Goal: Information Seeking & Learning: Learn about a topic

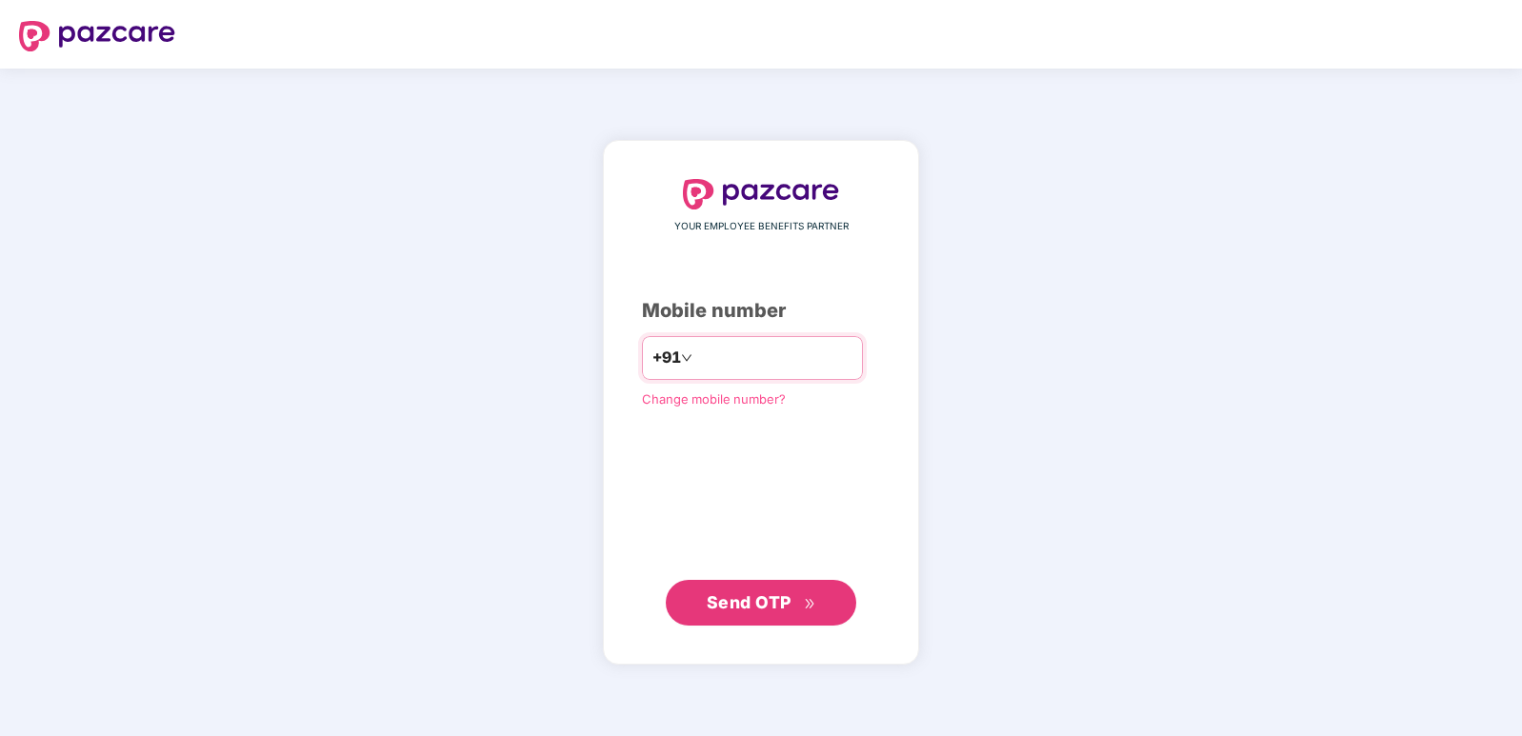
click at [722, 366] on input "number" at bounding box center [774, 358] width 156 height 30
type input "**********"
click at [742, 608] on span "Send OTP" at bounding box center [749, 602] width 85 height 20
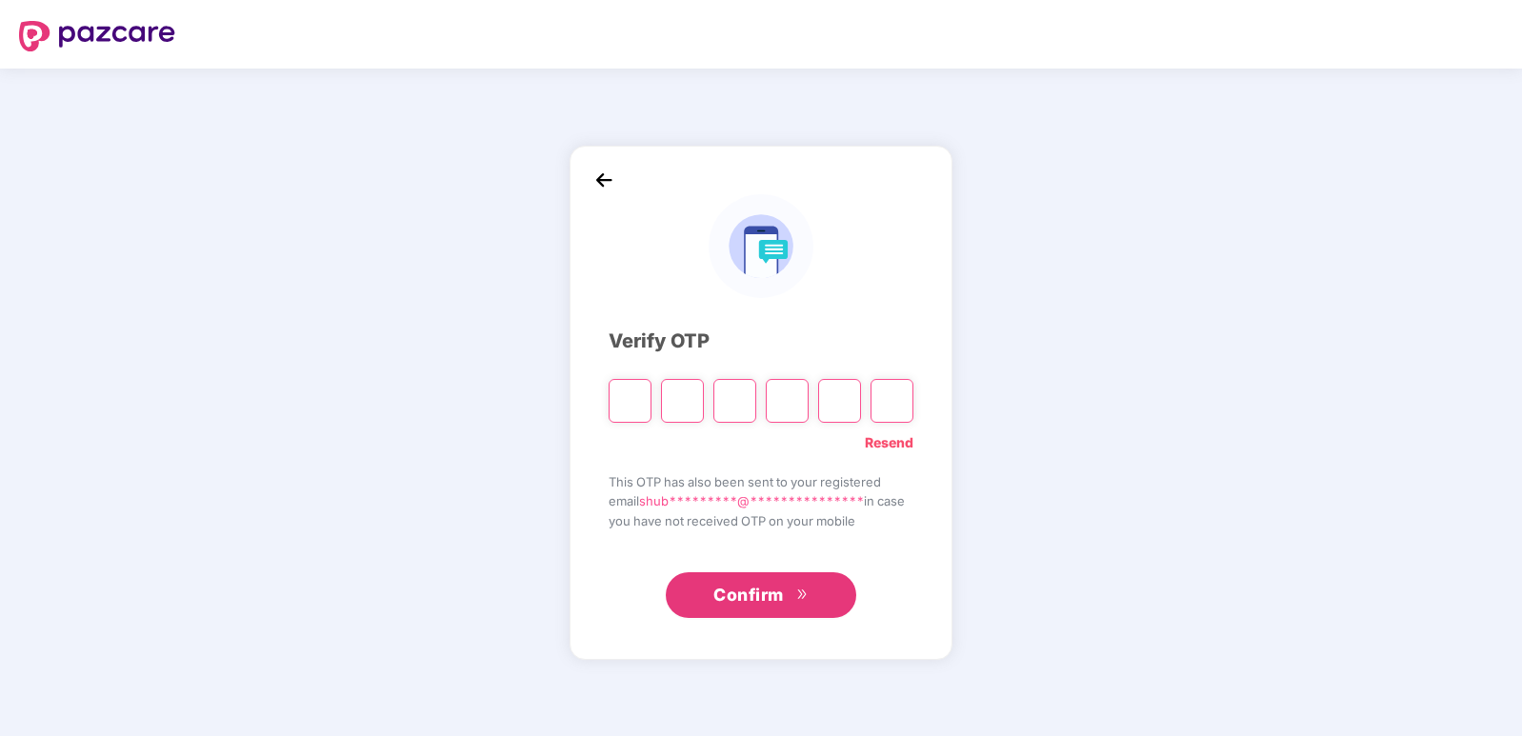
type input "*"
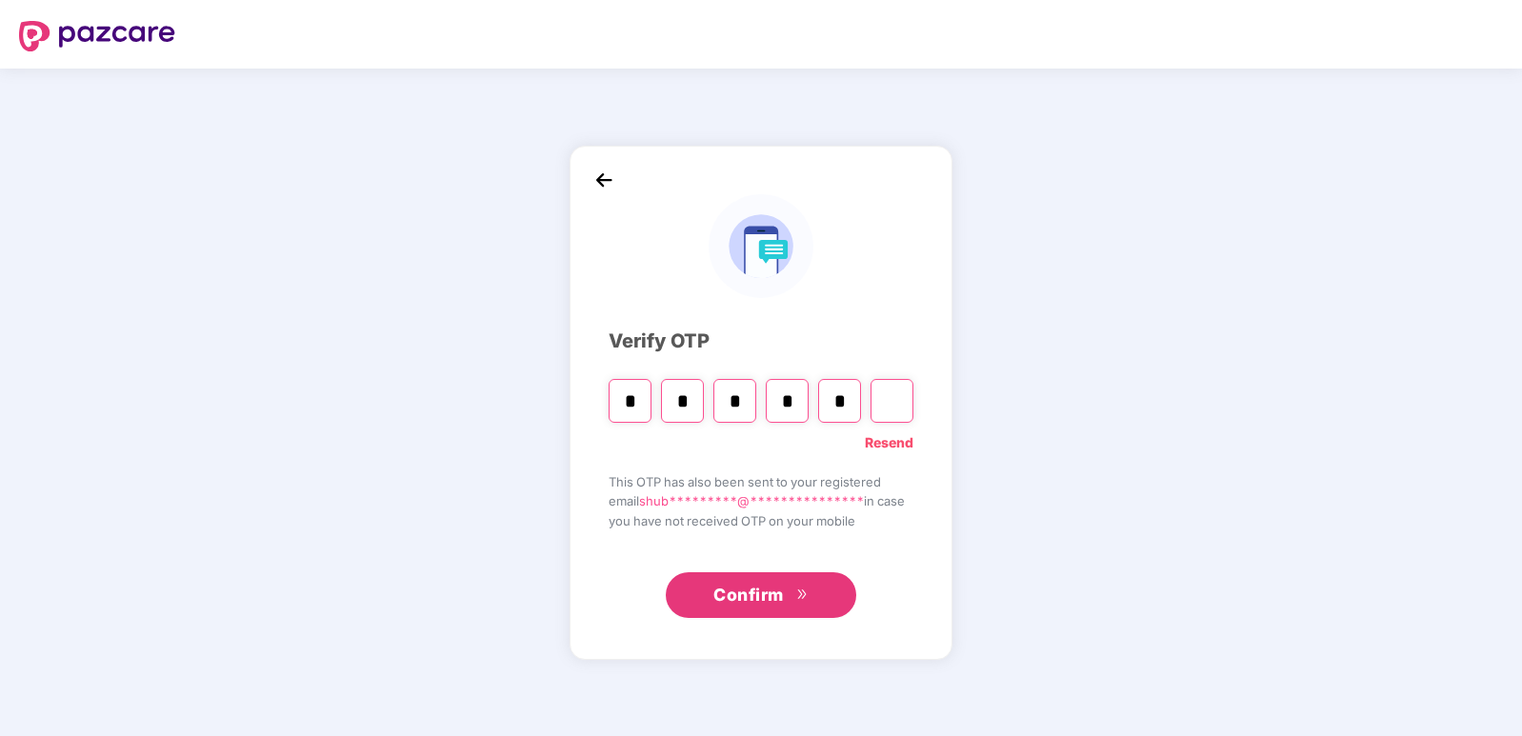
type input "*"
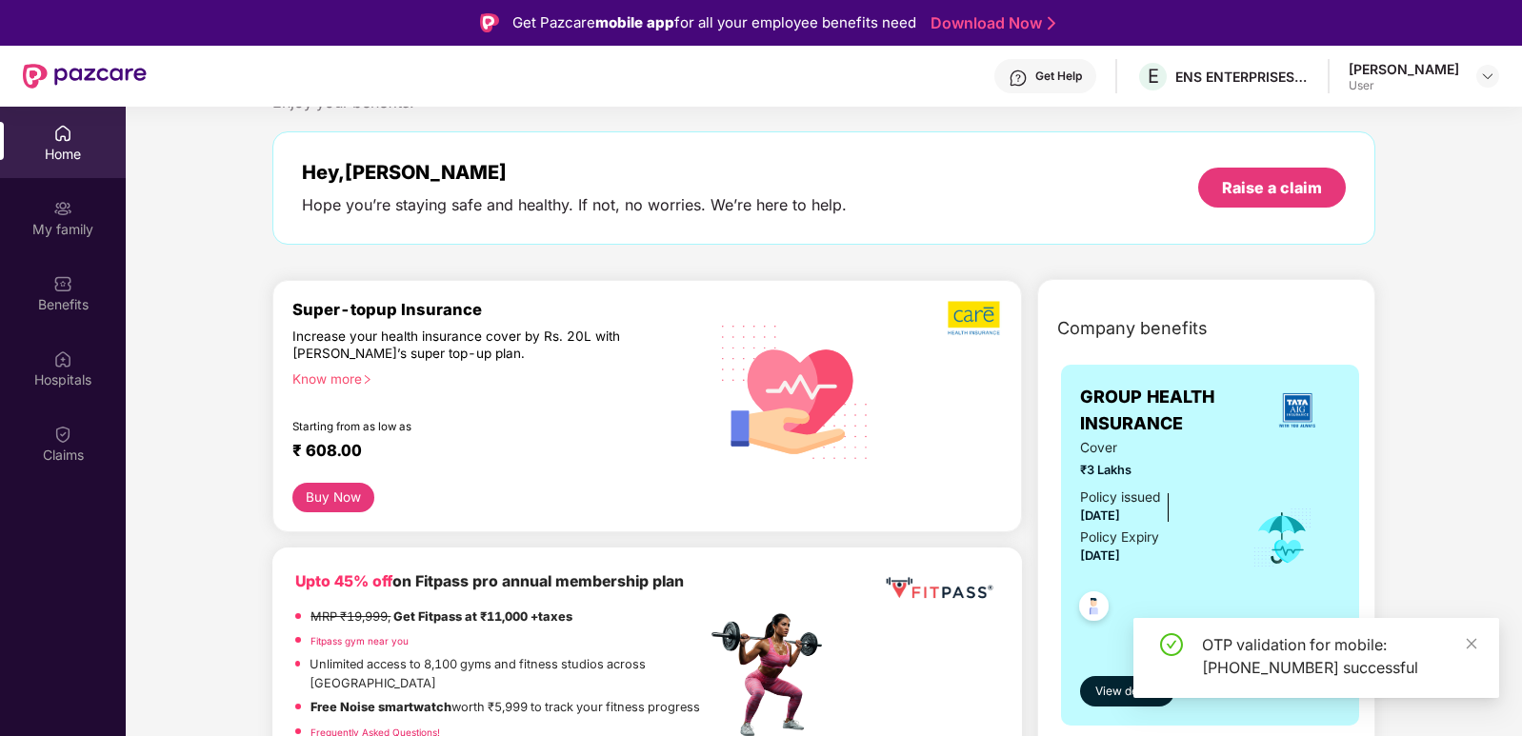
scroll to position [83, 0]
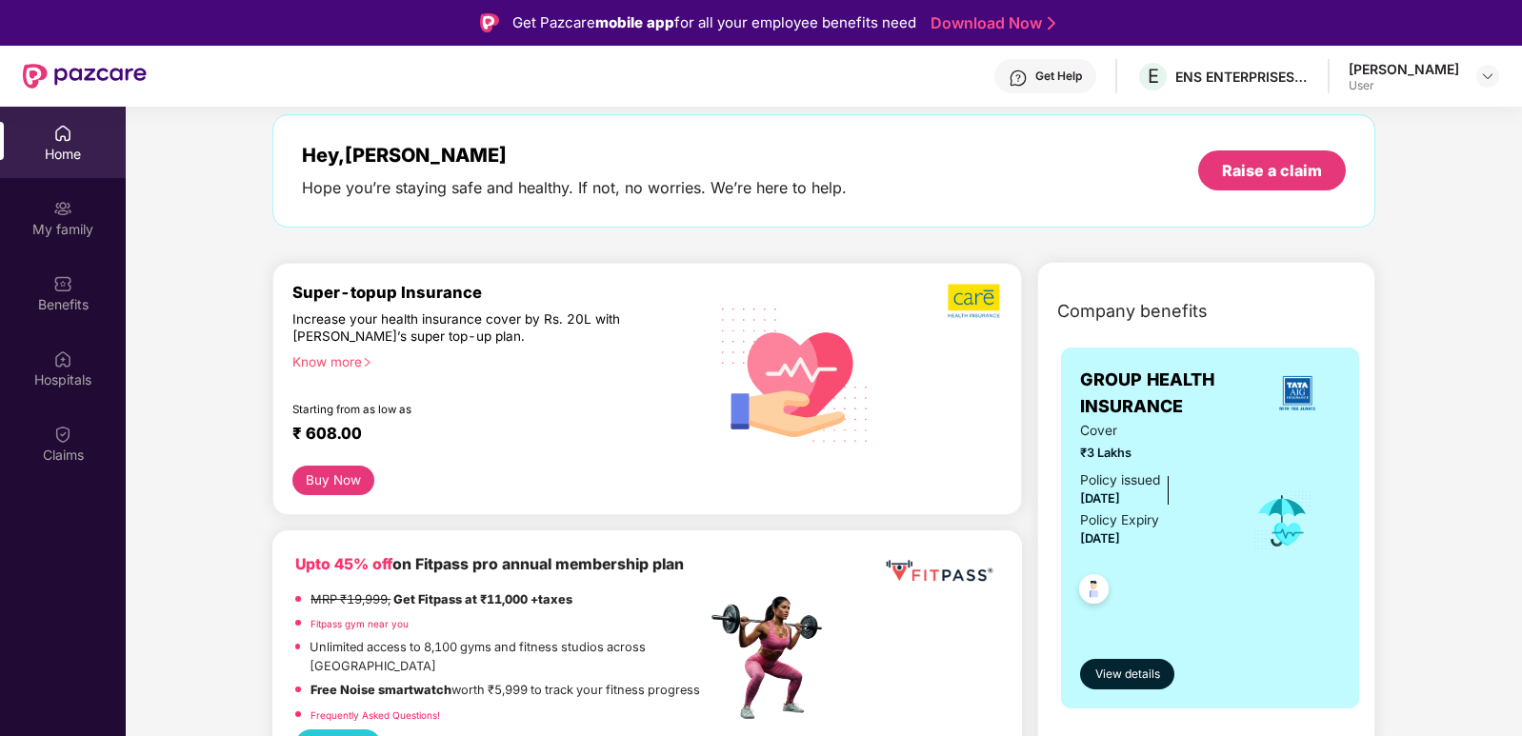
drag, startPoint x: 1158, startPoint y: 544, endPoint x: 1072, endPoint y: 494, distance: 99.8
click at [1072, 494] on div "GROUP HEALTH INSURANCE Cover ₹3 Lakhs Policy issued [DATE] Policy Expiry [DATE]…" at bounding box center [1210, 528] width 298 height 361
click at [1178, 500] on div "Policy issued [DATE] Policy Expiry [DATE]" at bounding box center [1153, 511] width 146 height 80
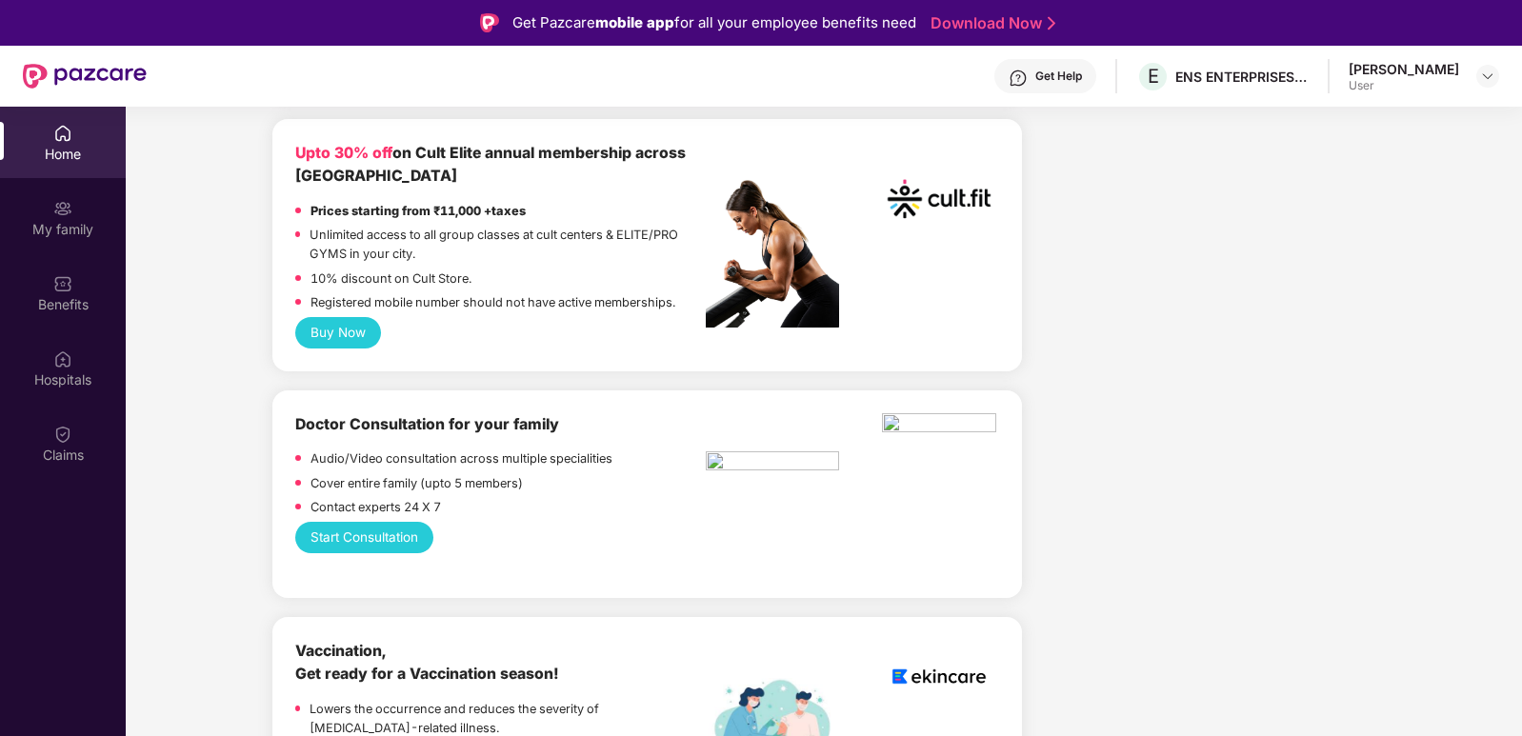
scroll to position [0, 0]
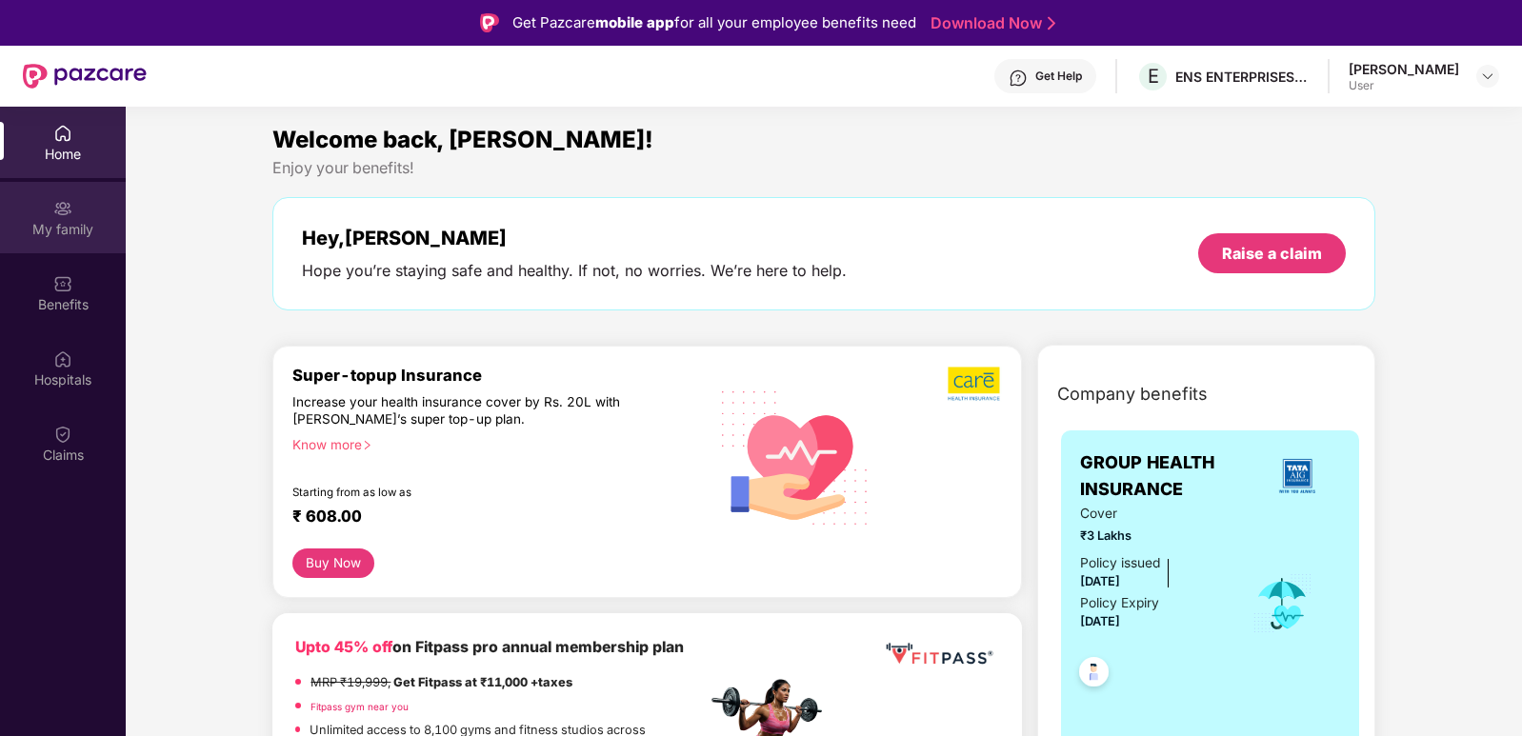
click at [56, 215] on img at bounding box center [62, 208] width 19 height 19
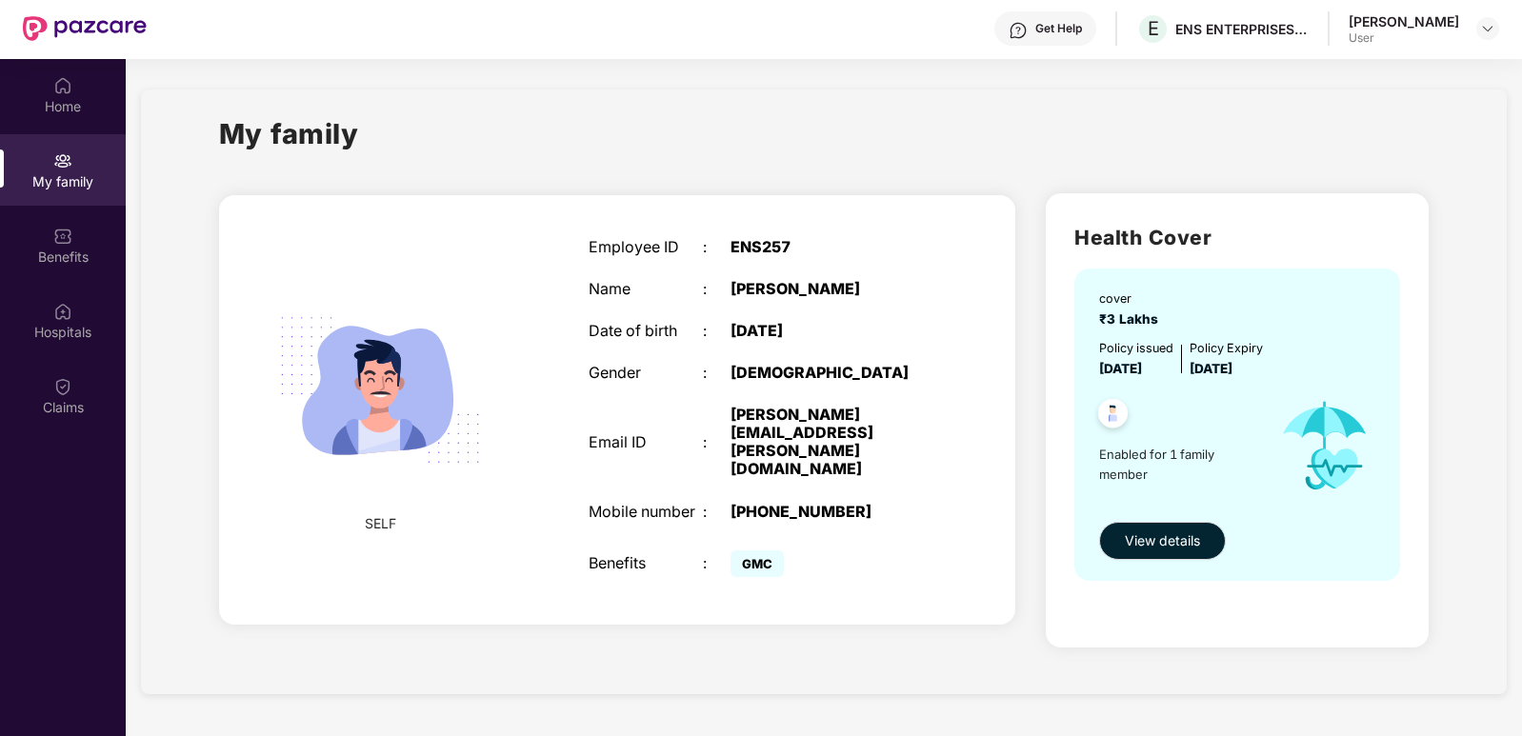
scroll to position [107, 0]
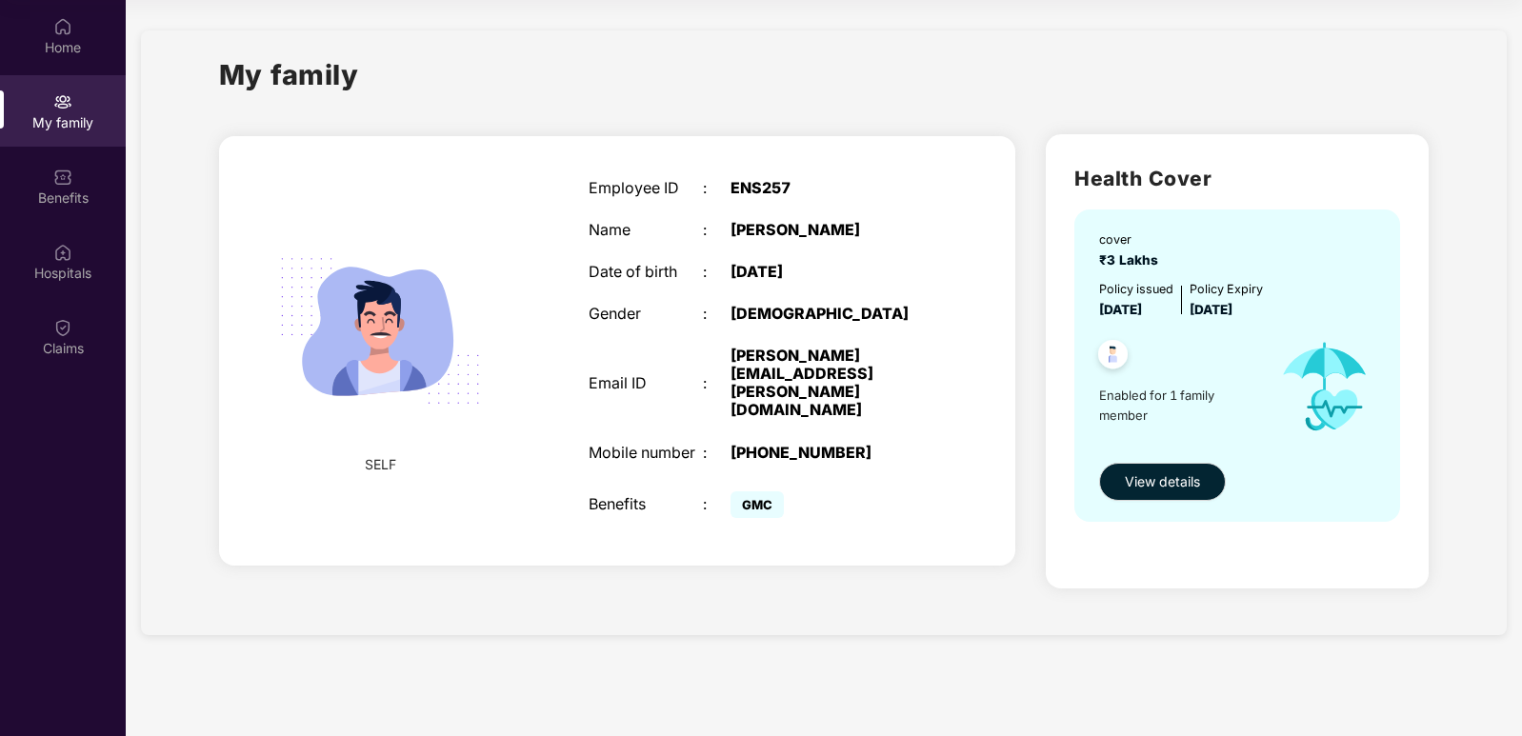
drag, startPoint x: 851, startPoint y: 292, endPoint x: 880, endPoint y: 367, distance: 80.8
click at [880, 367] on div "Employee ID : ENS257 Name : [PERSON_NAME] Date of birth : [DEMOGRAPHIC_DATA] Ge…" at bounding box center [759, 350] width 379 height 391
click at [1173, 408] on span "Enabled for 1 family member" at bounding box center [1181, 405] width 164 height 39
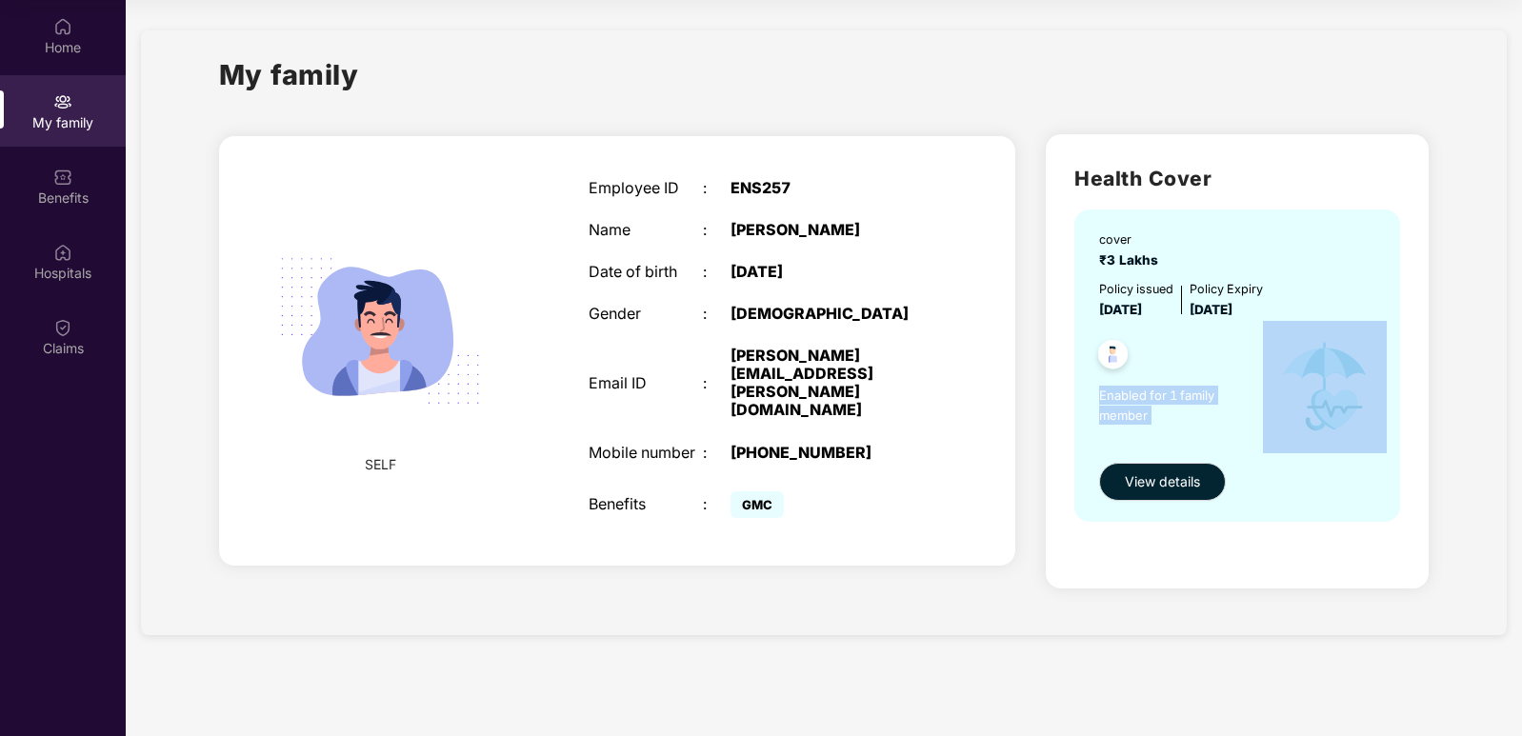
click at [1173, 408] on span "Enabled for 1 family member" at bounding box center [1181, 405] width 164 height 39
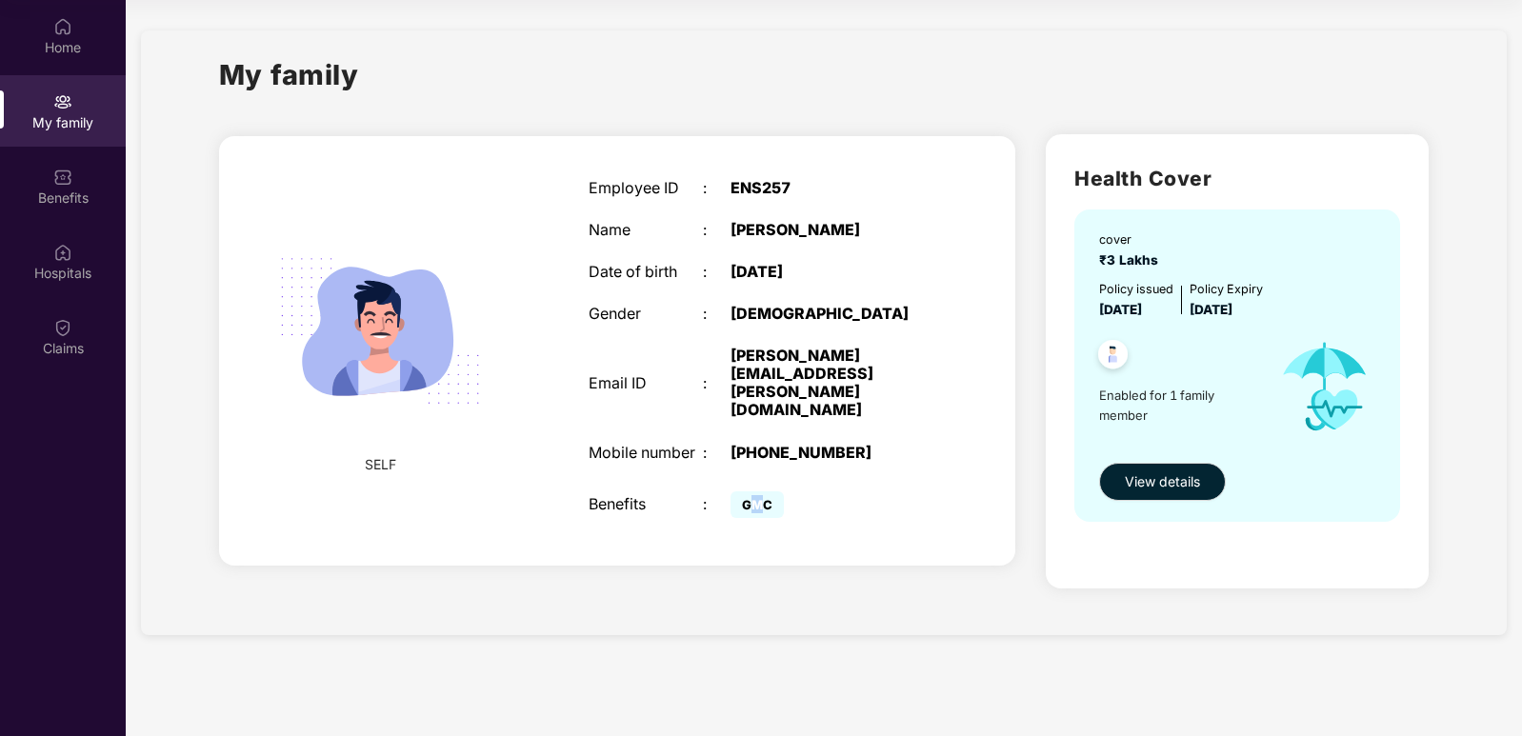
drag, startPoint x: 760, startPoint y: 493, endPoint x: 795, endPoint y: 501, distance: 36.1
click at [795, 501] on div "GMC" at bounding box center [765, 504] width 68 height 18
click at [1182, 482] on span "View details" at bounding box center [1162, 482] width 75 height 21
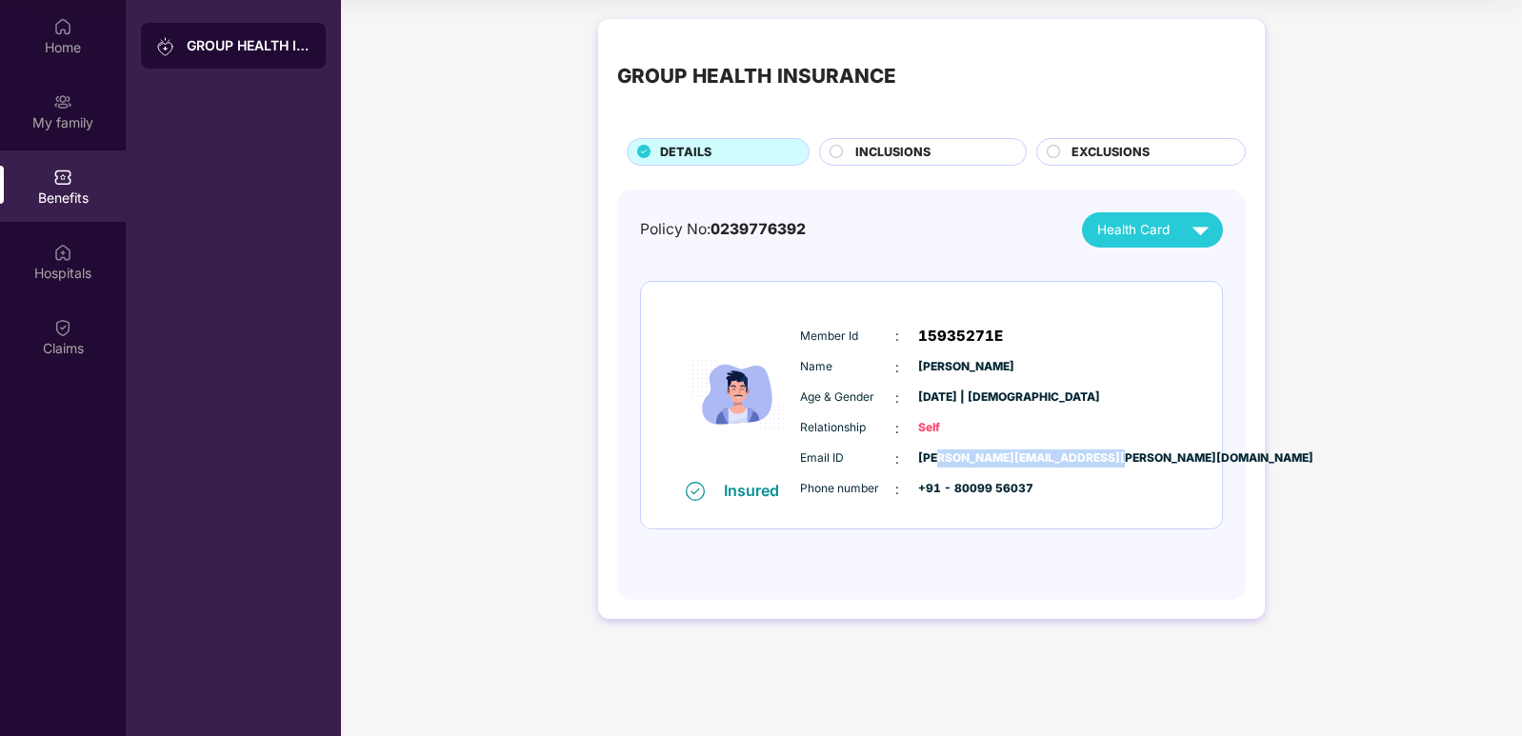
drag, startPoint x: 942, startPoint y: 460, endPoint x: 1164, endPoint y: 457, distance: 222.0
click at [1164, 457] on div "Email ID : [PERSON_NAME][EMAIL_ADDRESS][PERSON_NAME][DOMAIN_NAME]" at bounding box center [989, 459] width 378 height 21
click at [1164, 416] on div "Member Id : 15935271E Name : [PERSON_NAME] Age & Gender : [DATE] | [DEMOGRAPHIC…" at bounding box center [989, 412] width 388 height 194
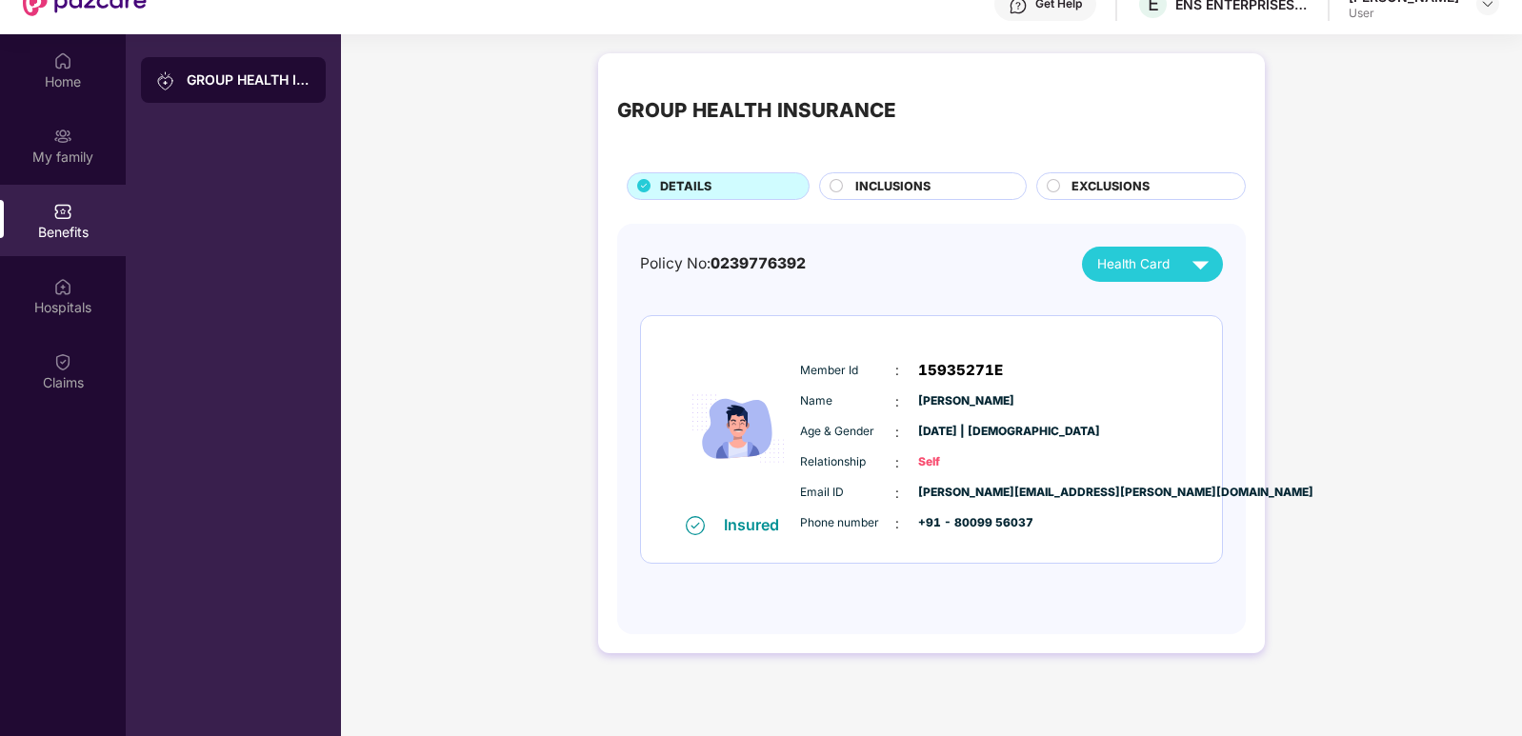
scroll to position [1, 0]
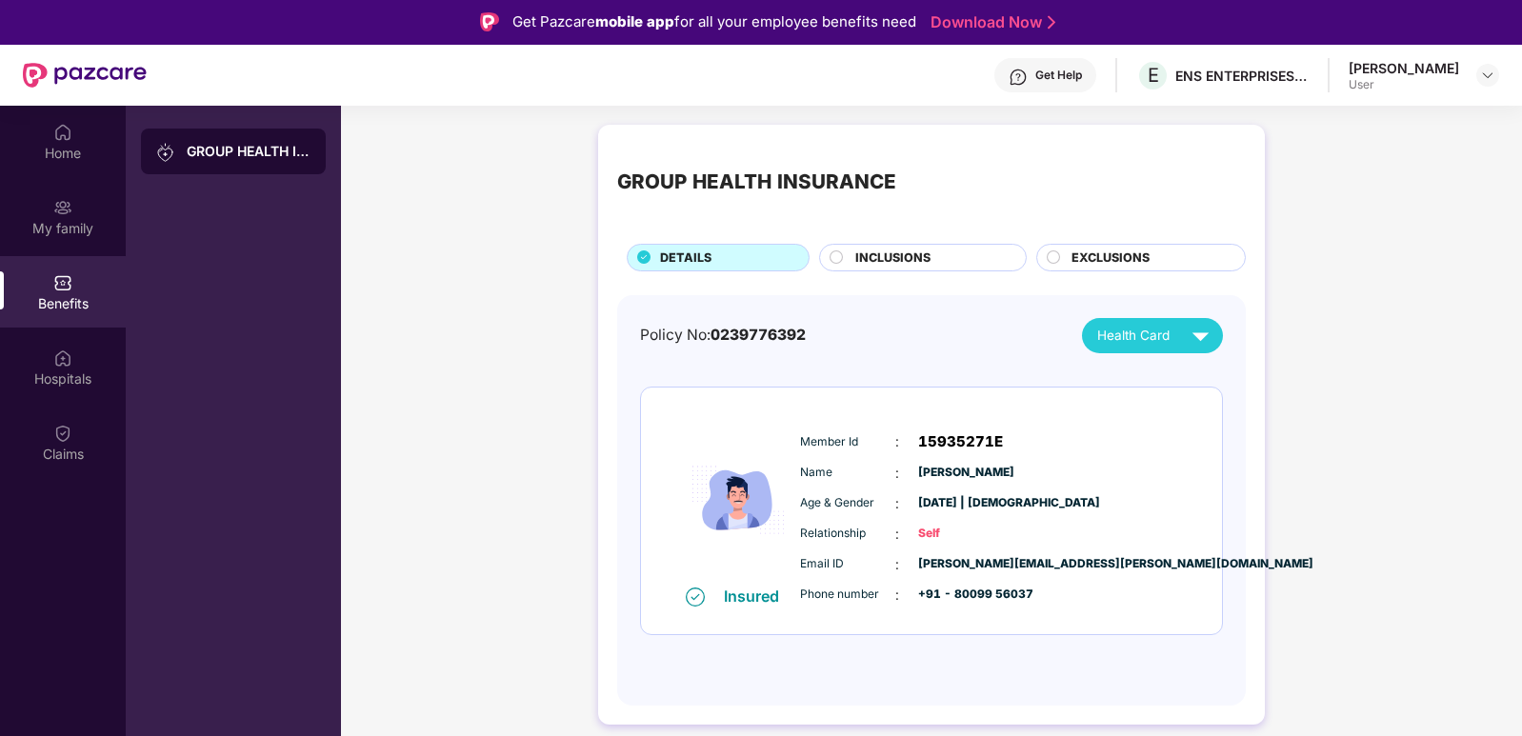
click at [1164, 416] on div "Insured Member Id : 15935271E Name : [PERSON_NAME] Age & Gender : [DATE] | [DEM…" at bounding box center [931, 511] width 581 height 247
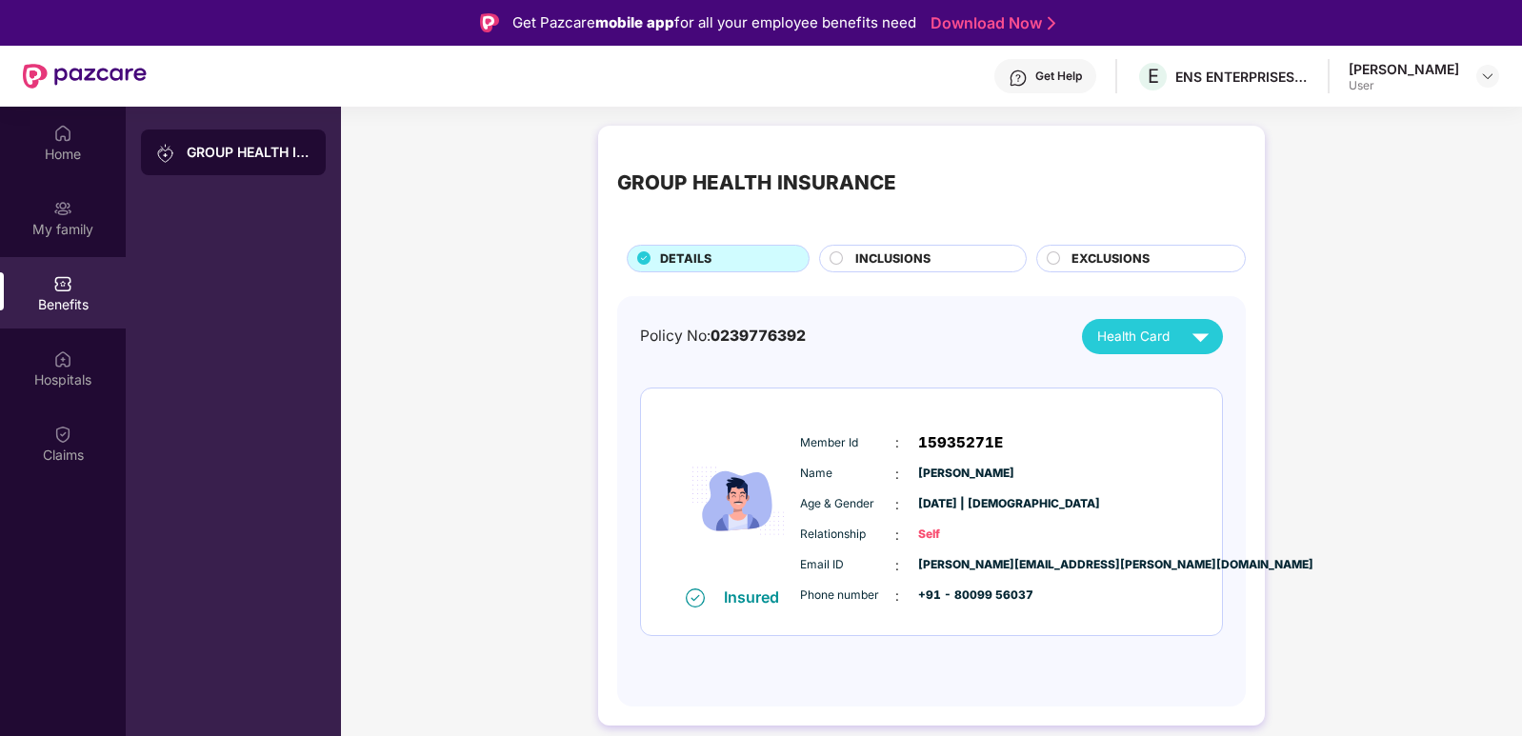
click at [957, 264] on div "INCLUSIONS" at bounding box center [931, 261] width 171 height 22
